Goal: Task Accomplishment & Management: Use online tool/utility

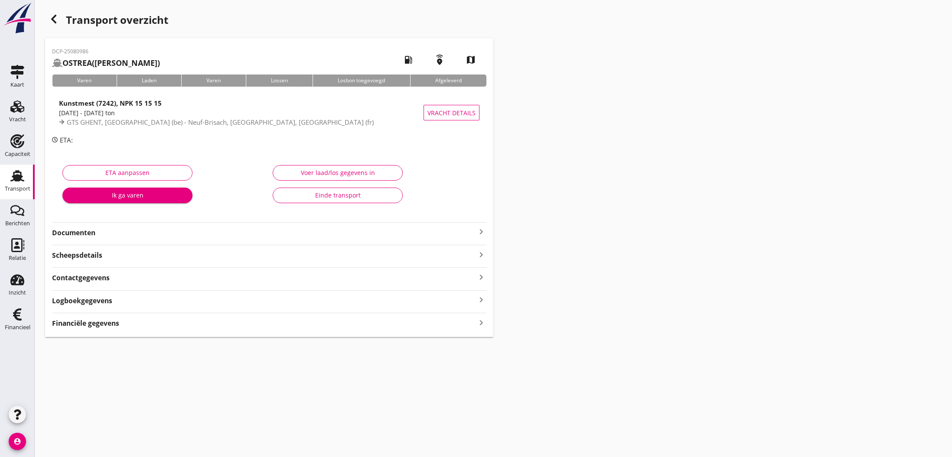
click at [338, 172] on div "Voer laad/los gegevens in" at bounding box center [337, 172] width 115 height 9
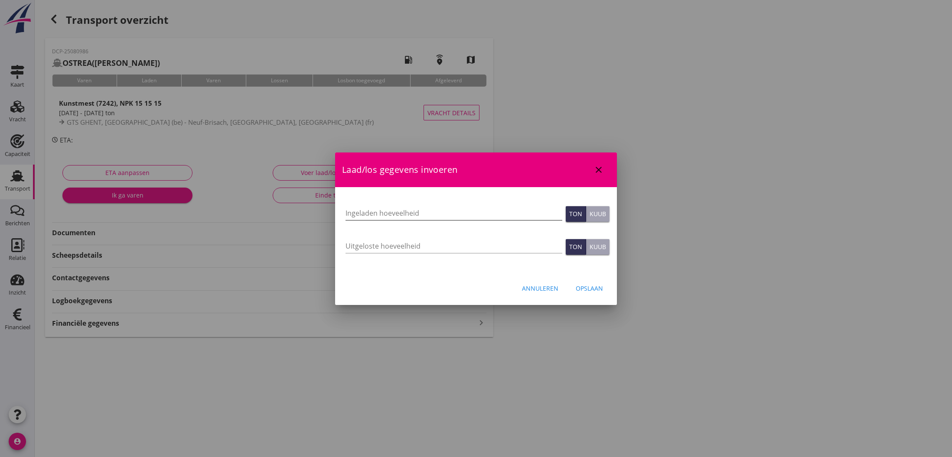
click at [385, 208] on input "Ingeladen hoeveelheid" at bounding box center [453, 213] width 217 height 14
paste input "1322876"
click at [361, 214] on input "1322876" at bounding box center [453, 213] width 217 height 14
type input "1322.876"
click at [581, 288] on div "Opslaan" at bounding box center [589, 288] width 27 height 9
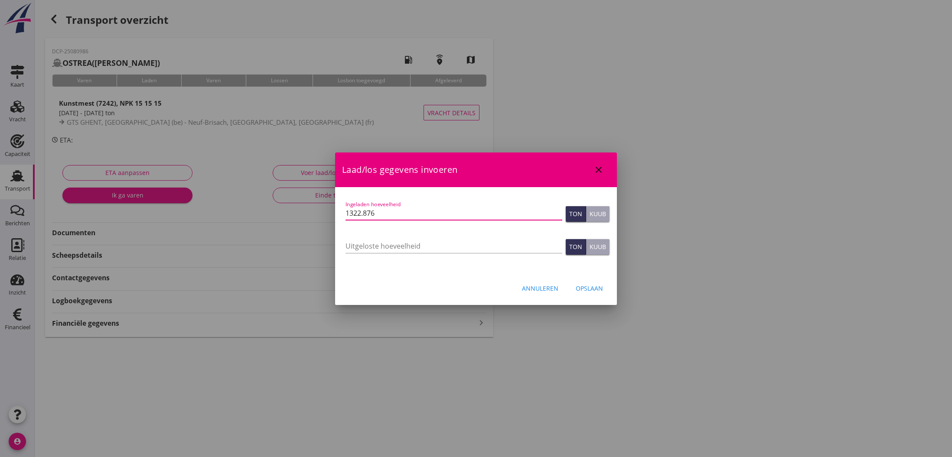
type input "0"
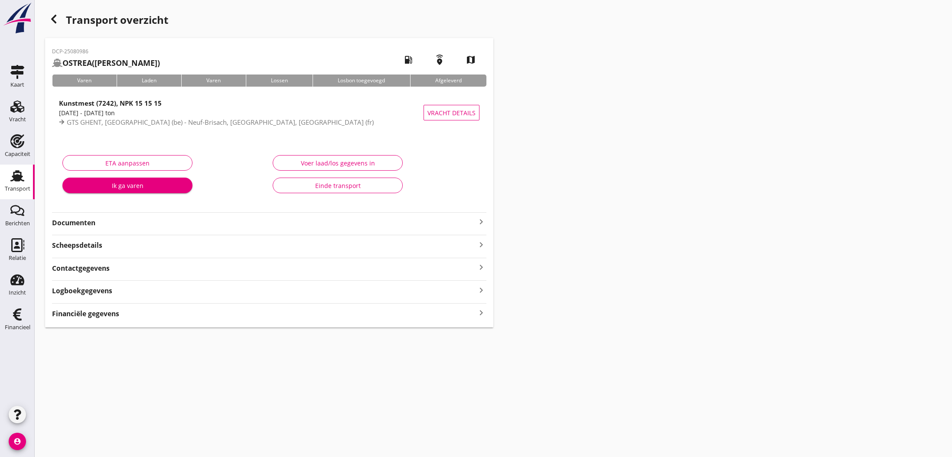
click at [206, 317] on div "Financiële gegevens keyboard_arrow_right" at bounding box center [269, 313] width 434 height 12
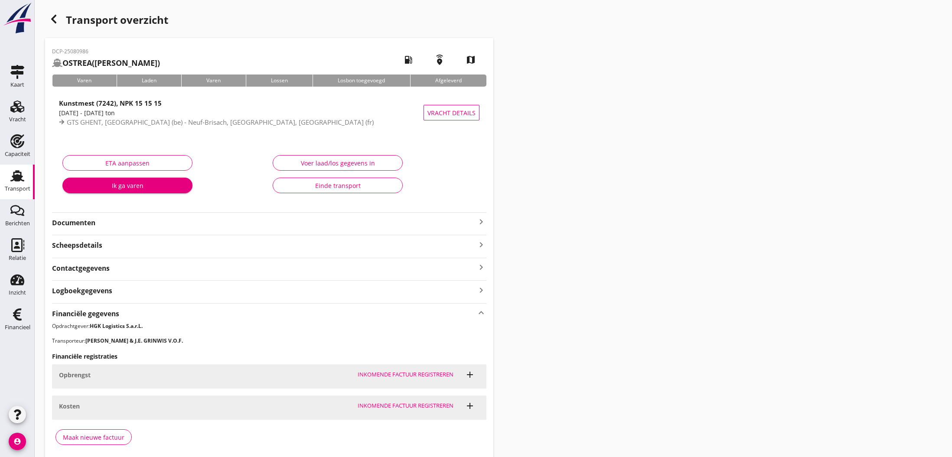
click at [54, 20] on icon "button" at bounding box center [54, 19] width 10 height 10
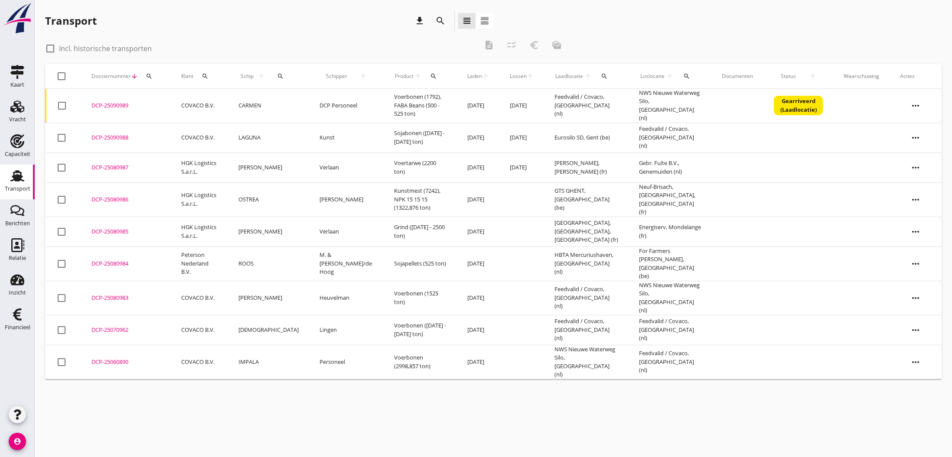
click at [105, 163] on div "DCP-25080987" at bounding box center [125, 167] width 69 height 9
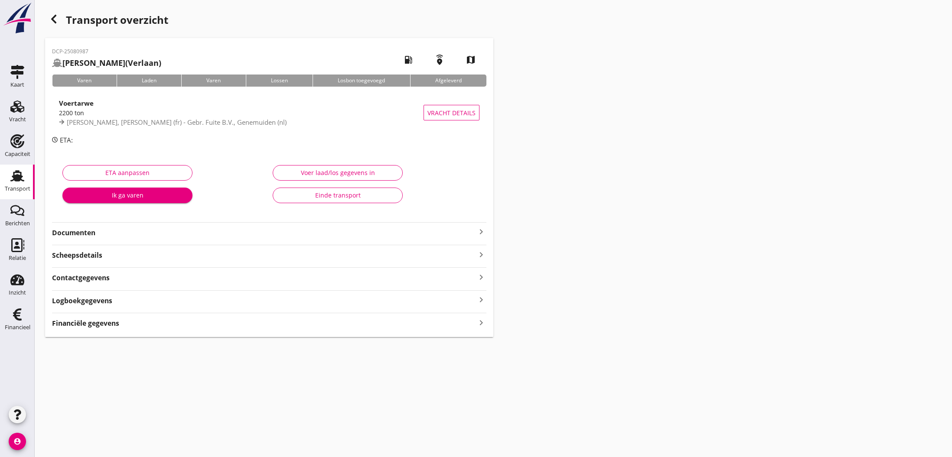
click at [334, 175] on div "Voer laad/los gegevens in" at bounding box center [337, 172] width 115 height 9
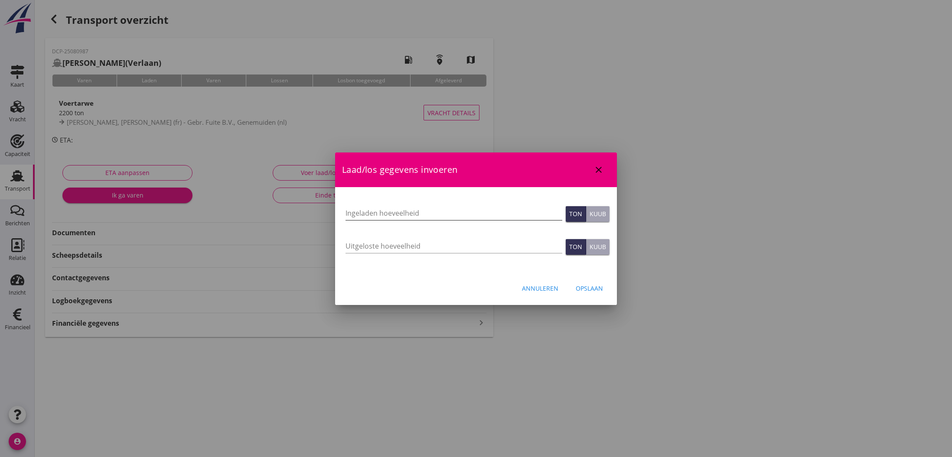
click at [361, 216] on input "Ingeladen hoeveelheid" at bounding box center [453, 213] width 217 height 14
type input "2395"
click at [579, 285] on div "Opslaan" at bounding box center [589, 288] width 27 height 9
type input "0"
